Goal: Navigation & Orientation: Locate item on page

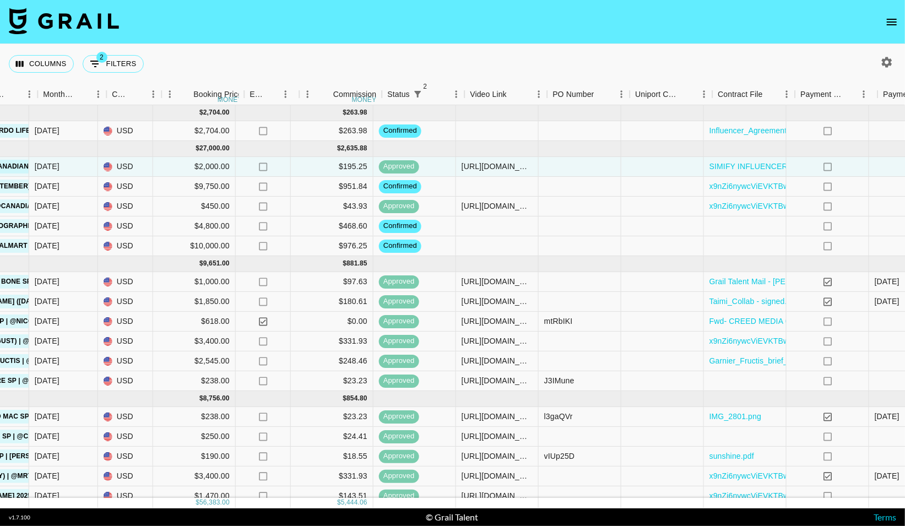
scroll to position [0, 650]
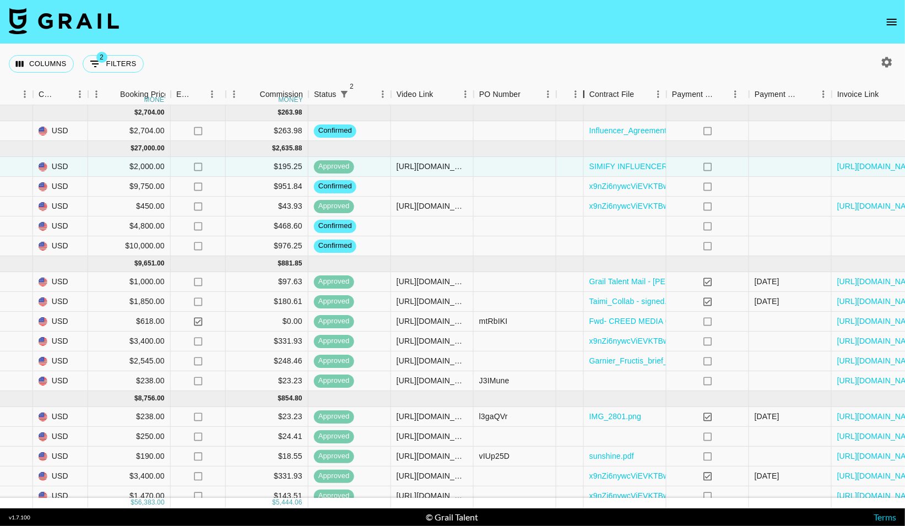
drag, startPoint x: 638, startPoint y: 96, endPoint x: 567, endPoint y: 97, distance: 71.6
click at [567, 97] on div "Uniport Contact Email" at bounding box center [570, 94] width 28 height 21
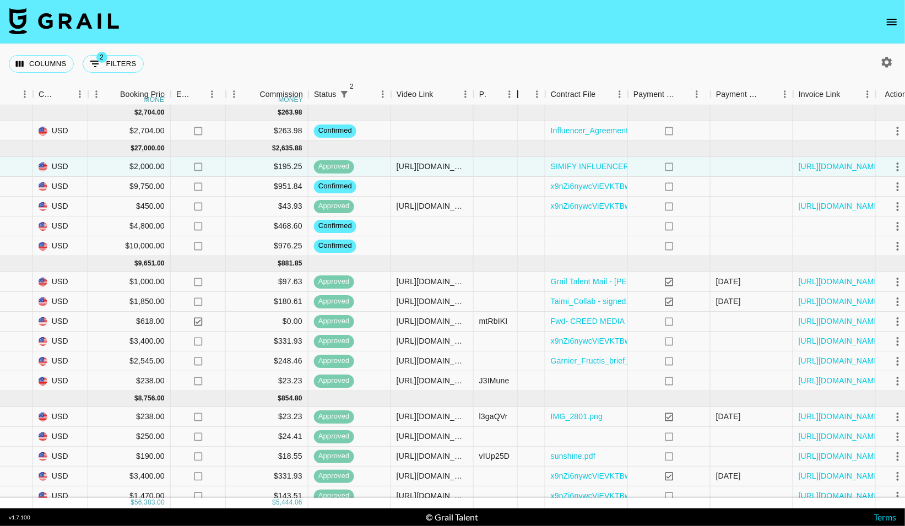
drag, startPoint x: 556, startPoint y: 96, endPoint x: 517, endPoint y: 96, distance: 38.5
click at [517, 96] on div "PO Number" at bounding box center [517, 94] width 13 height 21
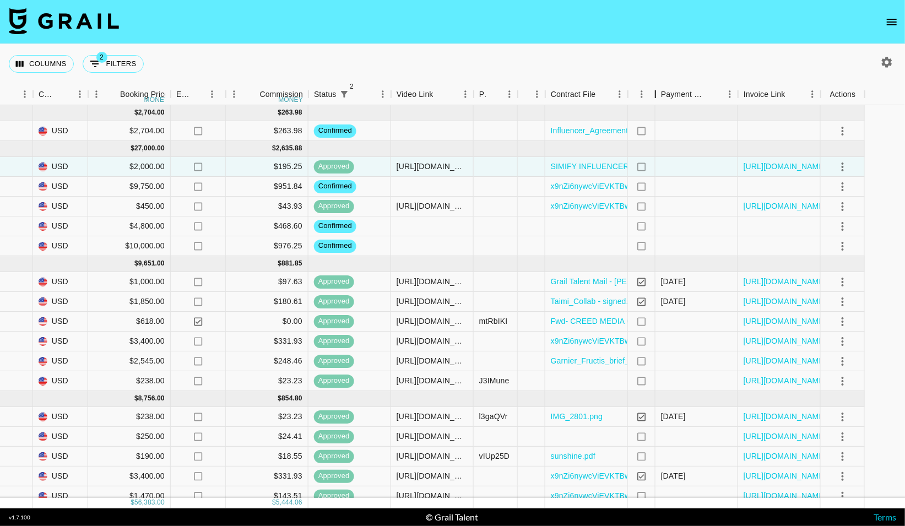
drag, startPoint x: 711, startPoint y: 99, endPoint x: 654, endPoint y: 98, distance: 57.8
click at [654, 98] on div "Payment Sent" at bounding box center [655, 94] width 13 height 21
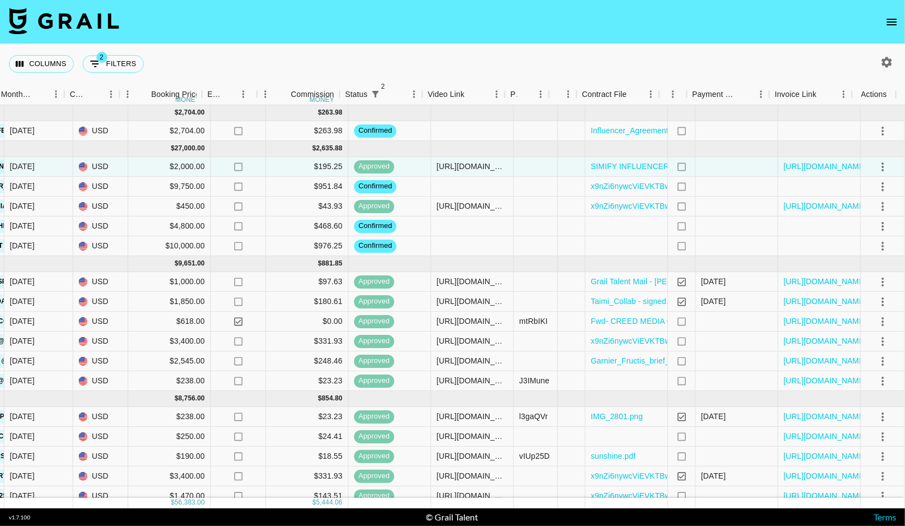
scroll to position [0, 618]
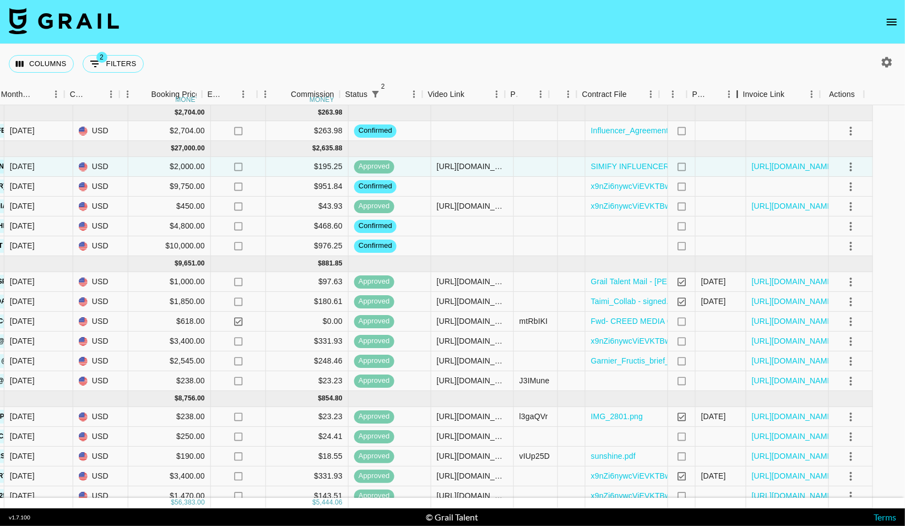
drag, startPoint x: 770, startPoint y: 99, endPoint x: 738, endPoint y: 100, distance: 31.9
click at [738, 100] on div "Payment Sent Date" at bounding box center [737, 94] width 13 height 21
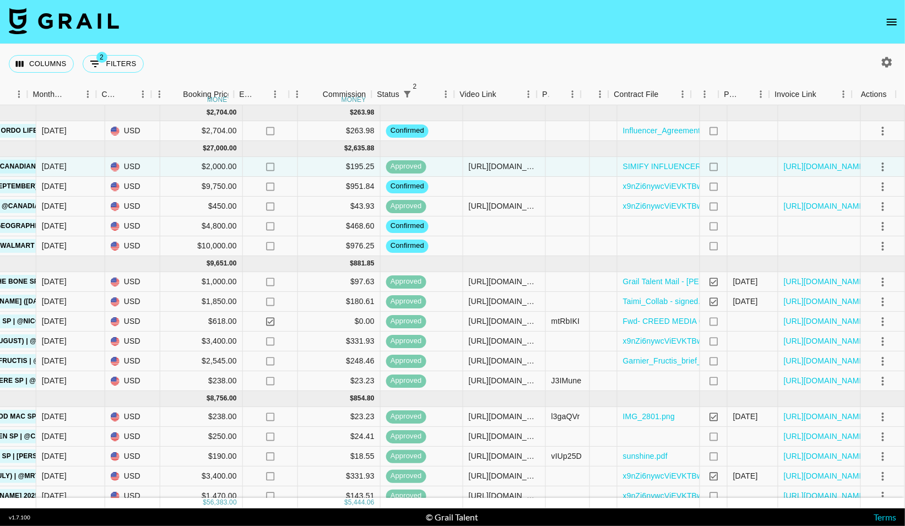
scroll to position [0, 586]
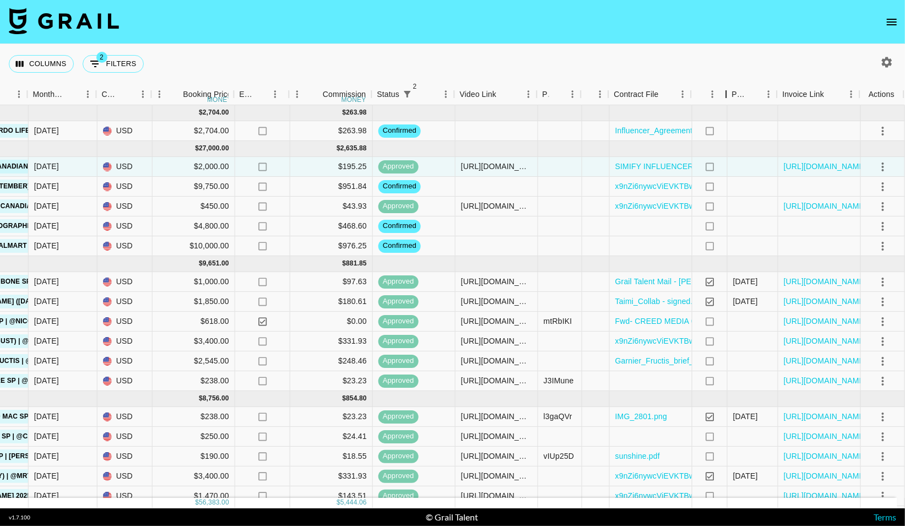
drag, startPoint x: 717, startPoint y: 96, endPoint x: 725, endPoint y: 96, distance: 7.7
click at [725, 96] on div "Payment Sent" at bounding box center [725, 94] width 13 height 21
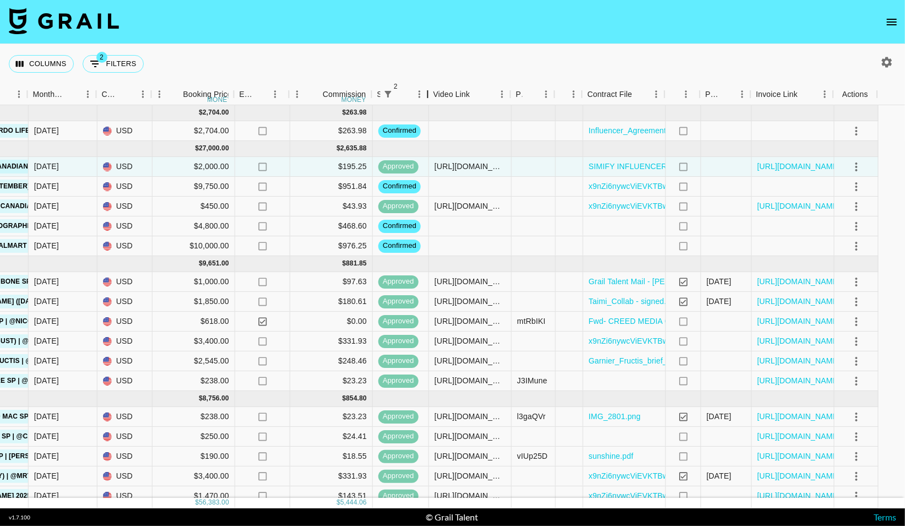
drag, startPoint x: 455, startPoint y: 95, endPoint x: 428, endPoint y: 97, distance: 26.6
click at [428, 97] on div "Status" at bounding box center [427, 94] width 13 height 21
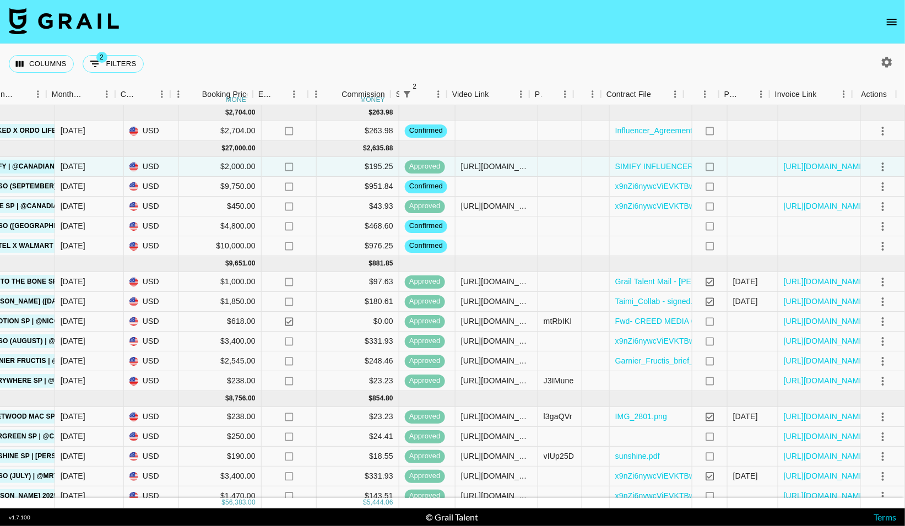
scroll to position [0, 568]
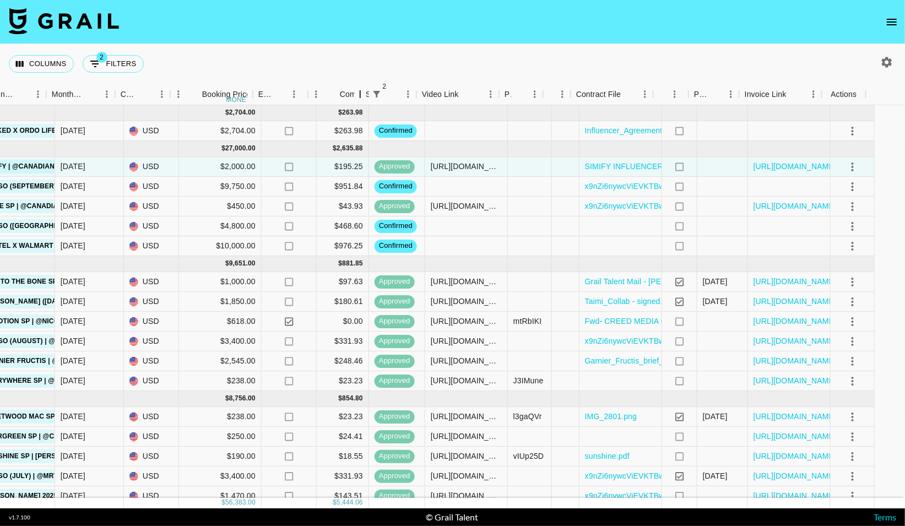
drag, startPoint x: 389, startPoint y: 99, endPoint x: 358, endPoint y: 99, distance: 30.3
click at [358, 99] on div at bounding box center [360, 94] width 13 height 21
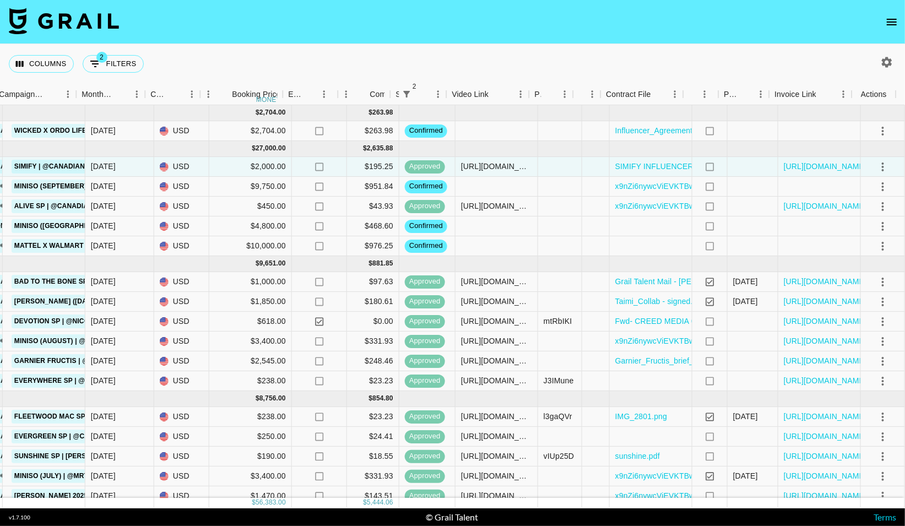
scroll to position [0, 537]
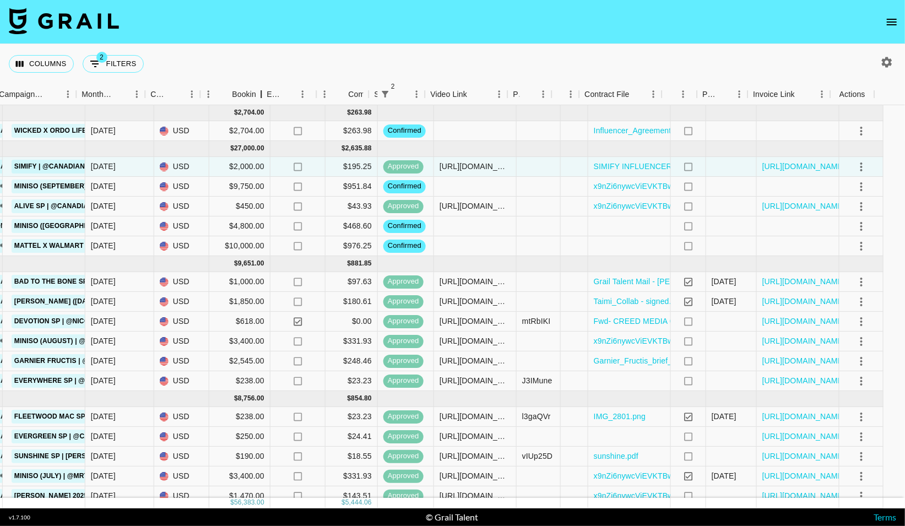
drag, startPoint x: 281, startPoint y: 97, endPoint x: 260, endPoint y: 97, distance: 21.5
click at [260, 97] on div at bounding box center [260, 94] width 13 height 21
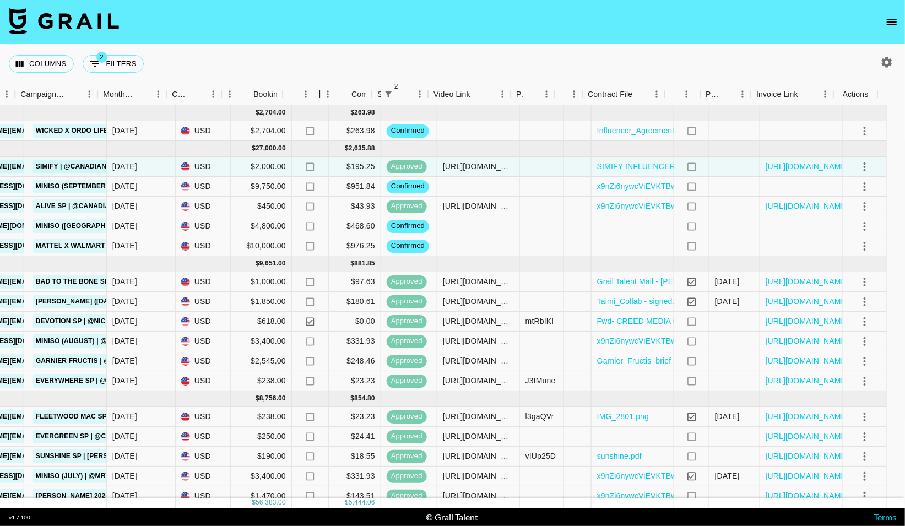
drag, startPoint x: 338, startPoint y: 95, endPoint x: 319, endPoint y: 97, distance: 18.3
click at [319, 97] on div "Expenses: Remove Commission?" at bounding box center [319, 94] width 13 height 21
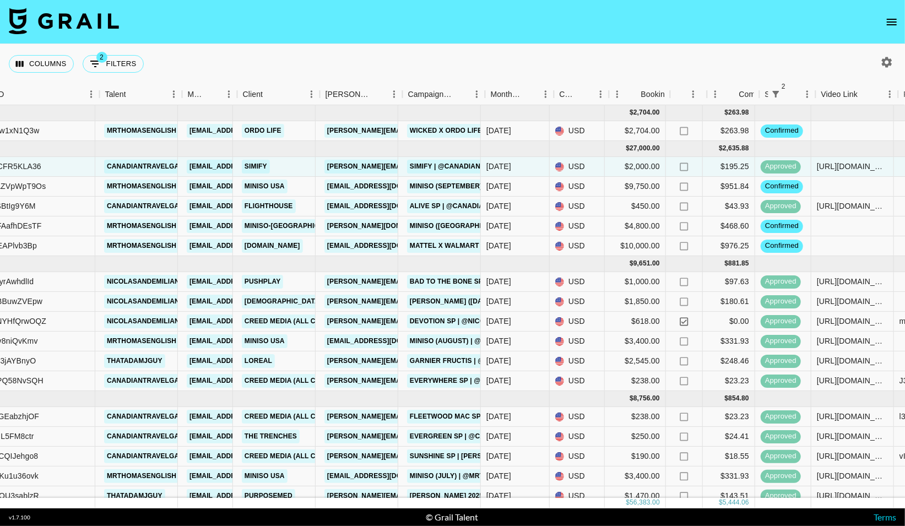
scroll to position [0, 129]
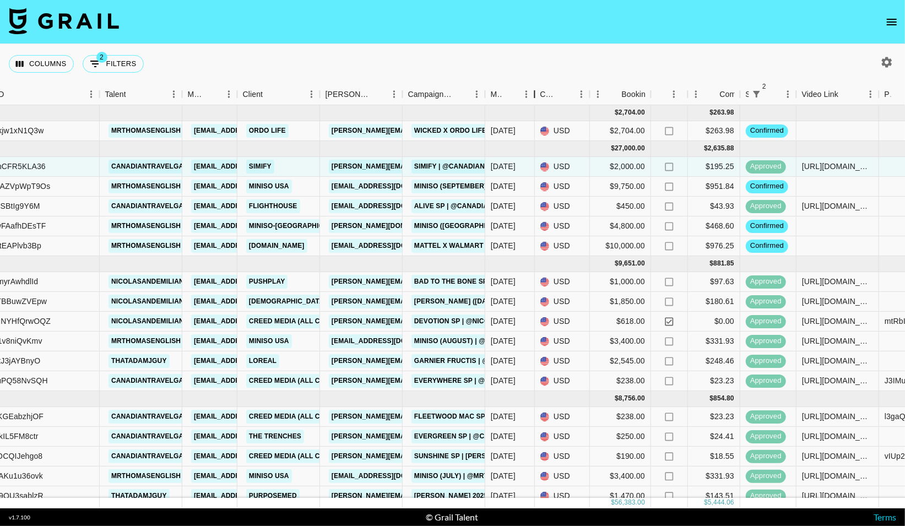
drag, startPoint x: 555, startPoint y: 96, endPoint x: 536, endPoint y: 97, distance: 18.8
click at [536, 97] on div "Month Due" at bounding box center [534, 94] width 13 height 21
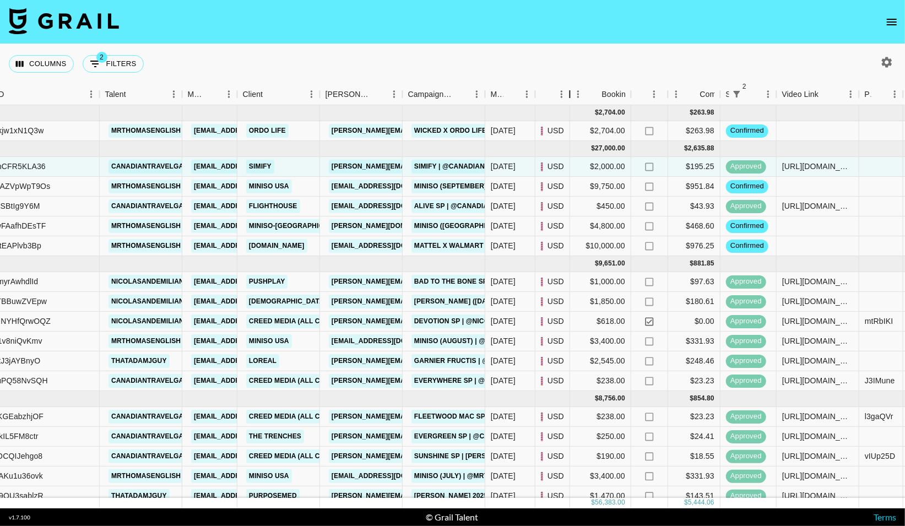
drag, startPoint x: 588, startPoint y: 94, endPoint x: 573, endPoint y: 96, distance: 15.5
click at [573, 96] on div "Currency" at bounding box center [569, 94] width 13 height 21
drag, startPoint x: 573, startPoint y: 96, endPoint x: 552, endPoint y: 95, distance: 21.5
click at [552, 95] on div "Currency" at bounding box center [552, 94] width 35 height 21
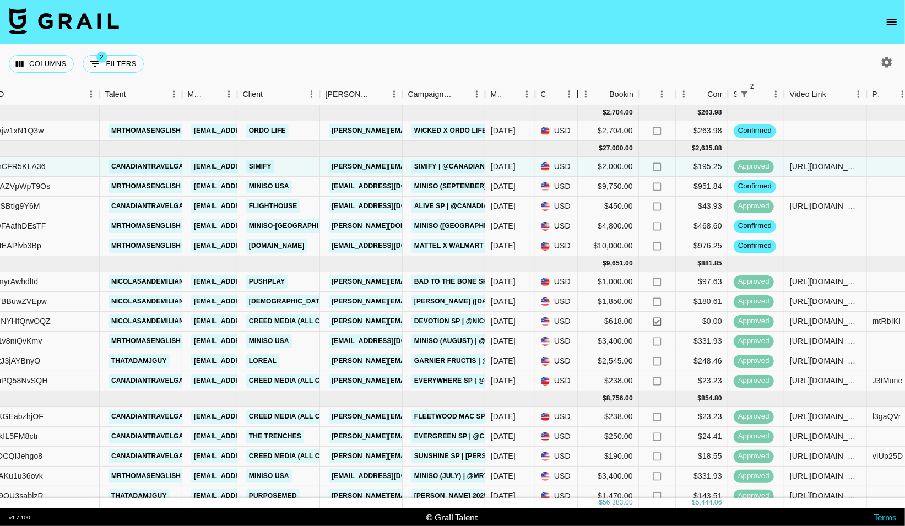
drag, startPoint x: 563, startPoint y: 97, endPoint x: 578, endPoint y: 99, distance: 15.0
click at [578, 99] on div "Currency" at bounding box center [577, 94] width 13 height 21
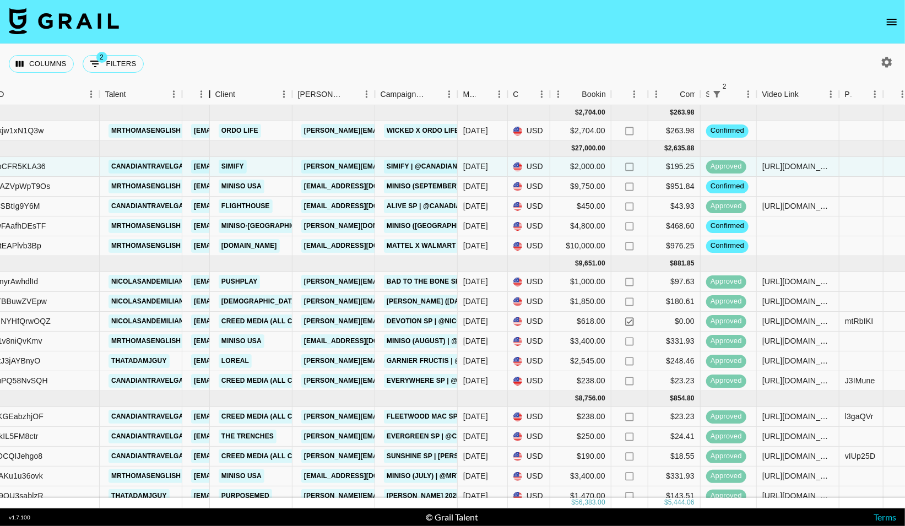
drag, startPoint x: 240, startPoint y: 100, endPoint x: 194, endPoint y: 99, distance: 46.3
click at [194, 99] on div "Manager" at bounding box center [196, 94] width 28 height 21
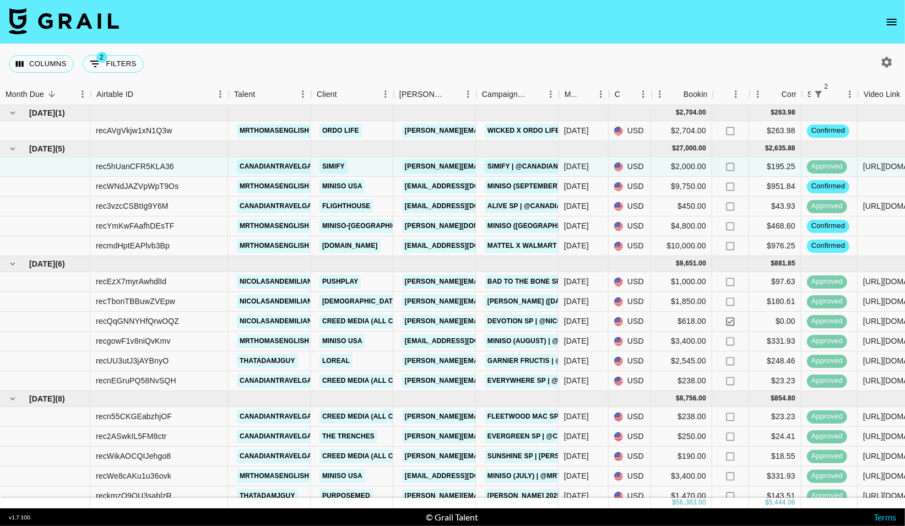
scroll to position [0, 0]
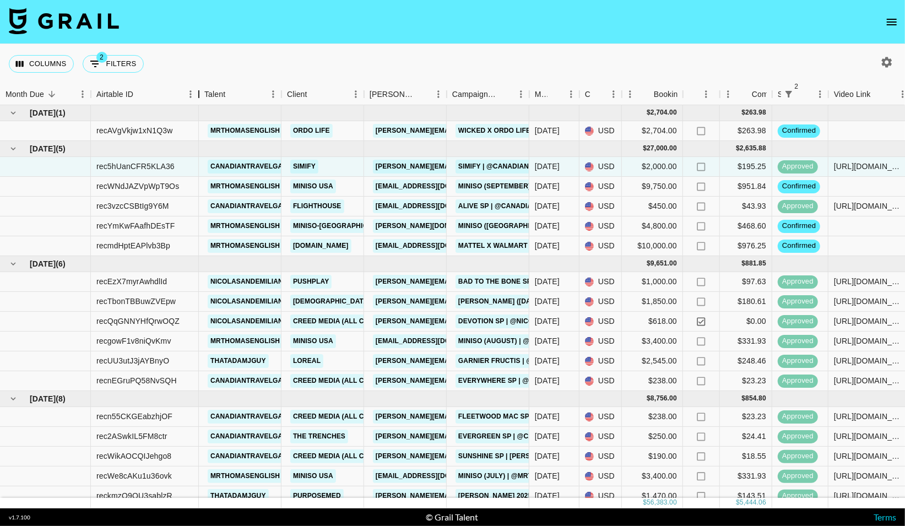
drag, startPoint x: 228, startPoint y: 96, endPoint x: 198, endPoint y: 101, distance: 30.1
click at [198, 101] on div "Airtable ID" at bounding box center [198, 94] width 13 height 21
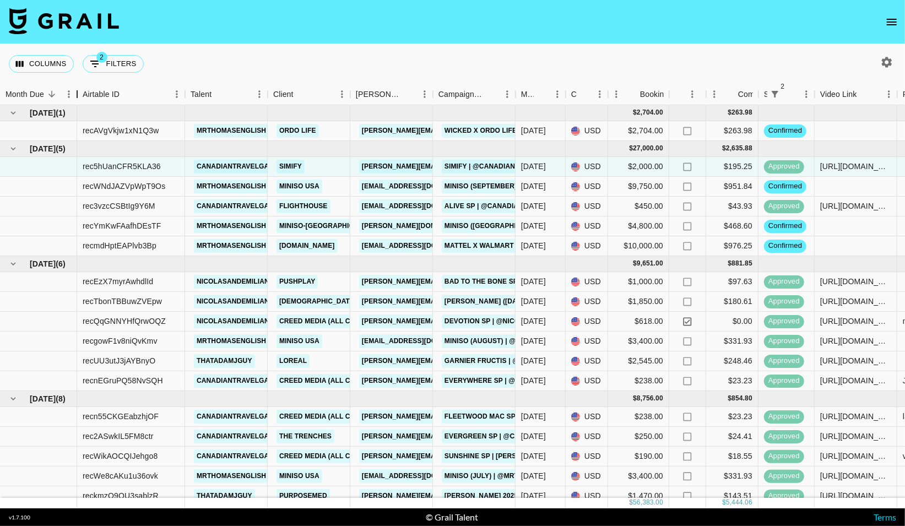
drag, startPoint x: 89, startPoint y: 95, endPoint x: 75, endPoint y: 95, distance: 13.8
click at [75, 95] on div "Month Due" at bounding box center [76, 94] width 13 height 21
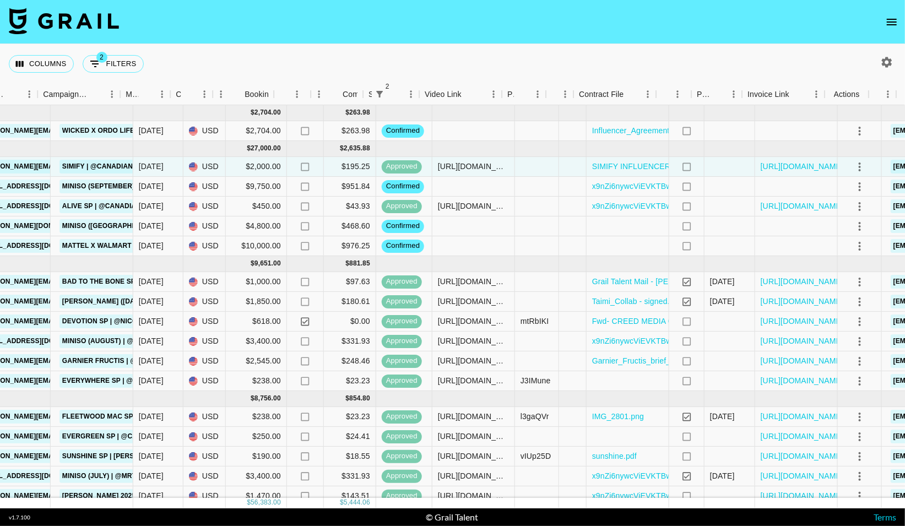
scroll to position [0, 395]
